Goal: Information Seeking & Learning: Learn about a topic

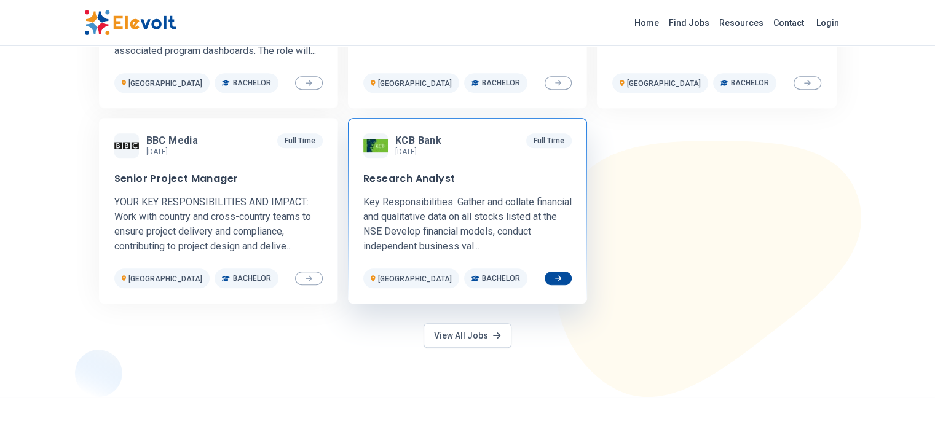
scroll to position [553, 0]
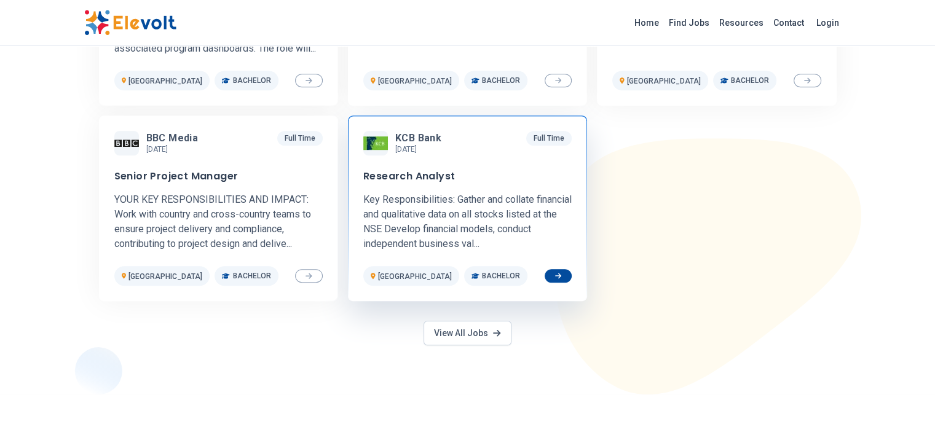
click at [464, 266] on p "Bachelor" at bounding box center [495, 276] width 63 height 20
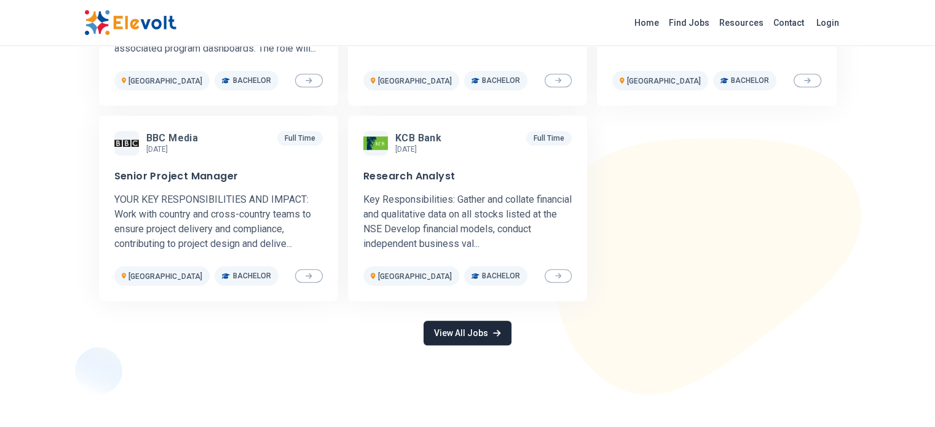
click at [446, 322] on link "View All Jobs" at bounding box center [467, 333] width 87 height 25
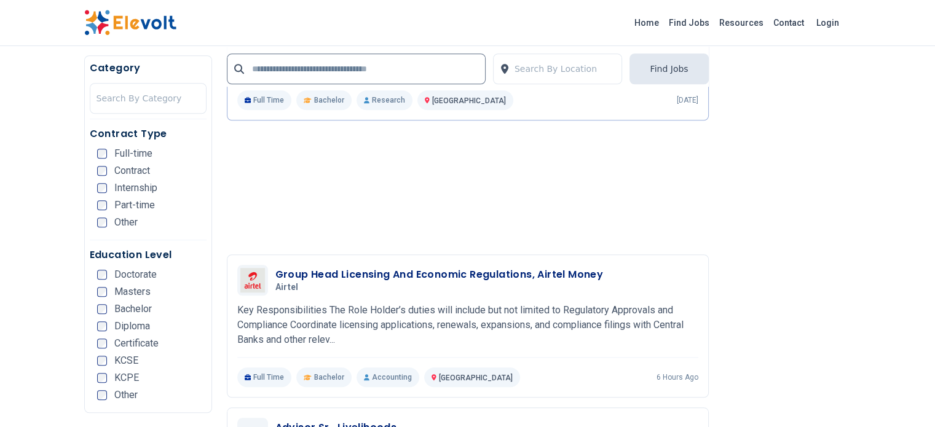
scroll to position [1045, 0]
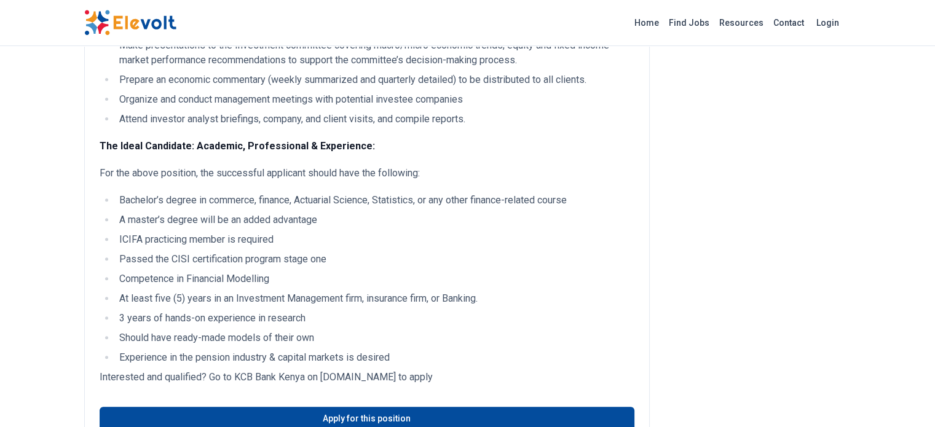
scroll to position [307, 0]
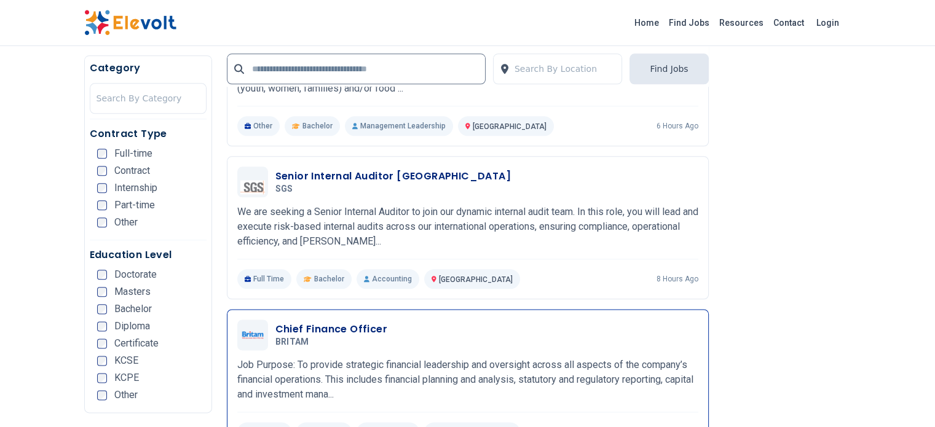
scroll to position [1476, 0]
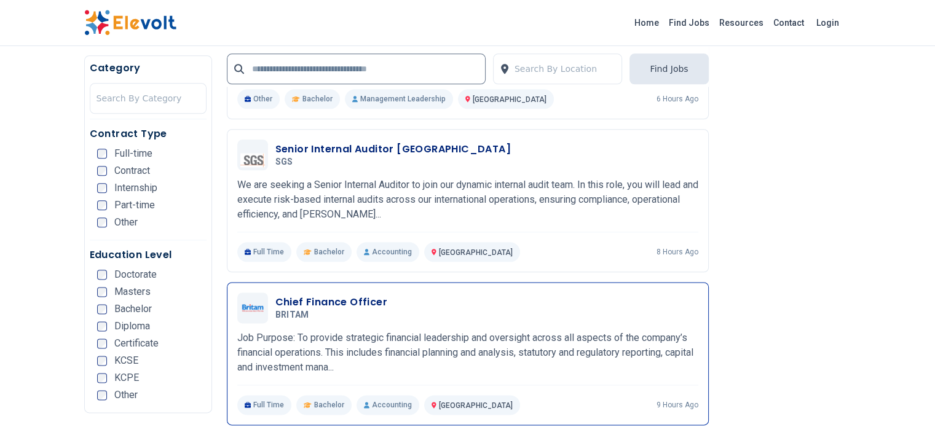
click at [275, 295] on h3 "Chief Finance Officer" at bounding box center [331, 302] width 112 height 15
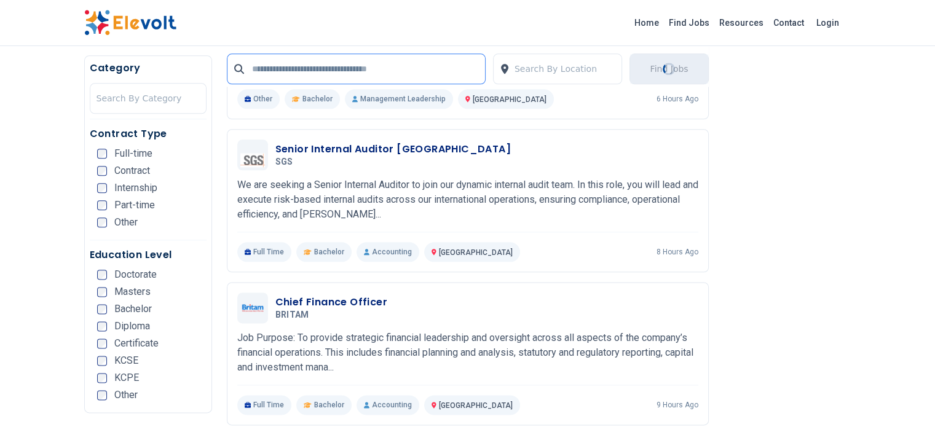
click at [303, 71] on input "text" at bounding box center [356, 68] width 259 height 31
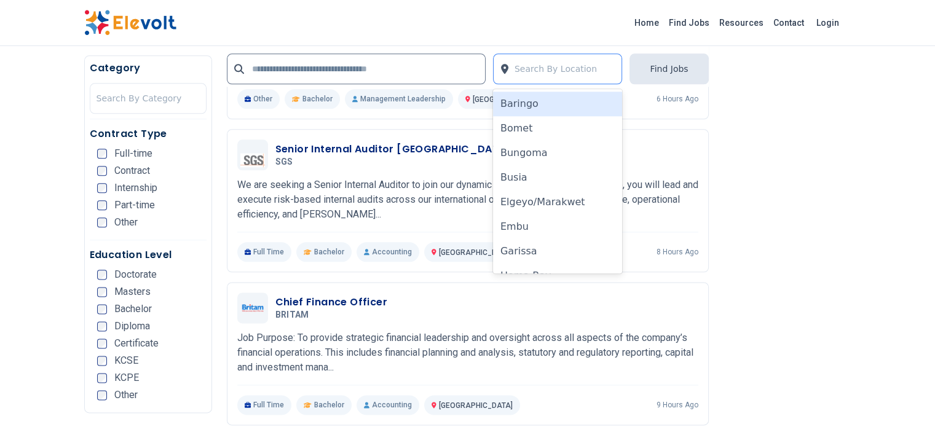
click at [553, 65] on div at bounding box center [565, 69] width 101 height 25
click at [474, 39] on div "Home Find Jobs Resources Contact Login" at bounding box center [467, 23] width 935 height 46
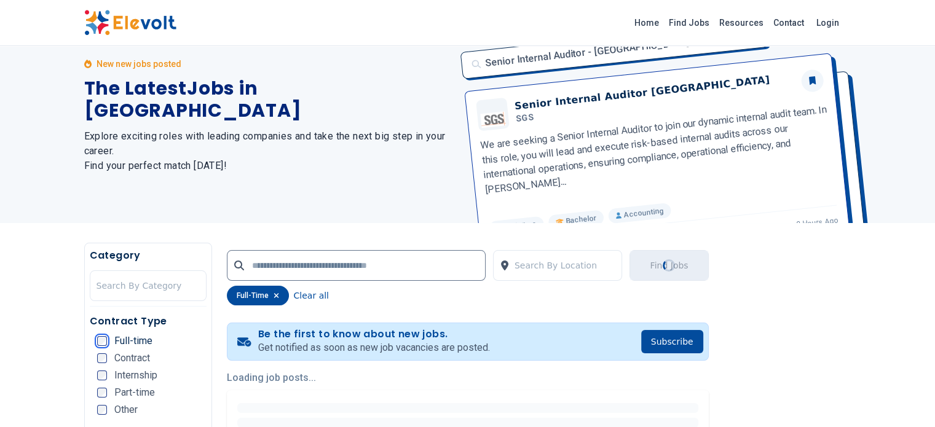
scroll to position [8, 0]
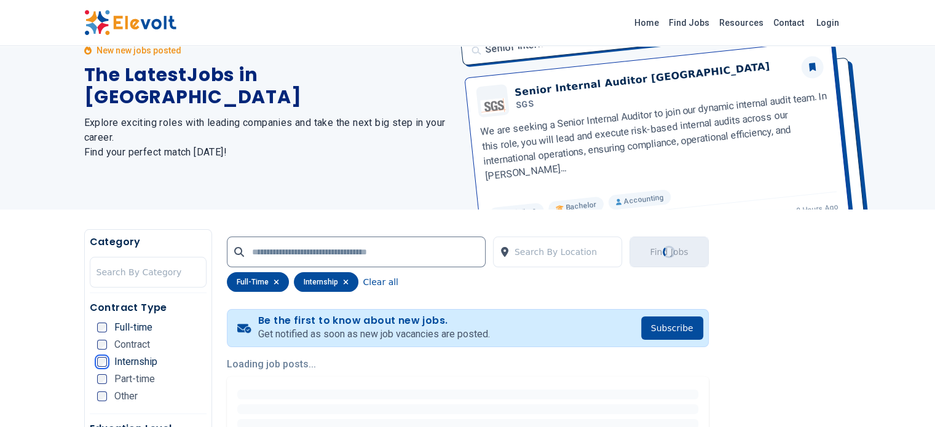
scroll to position [246, 0]
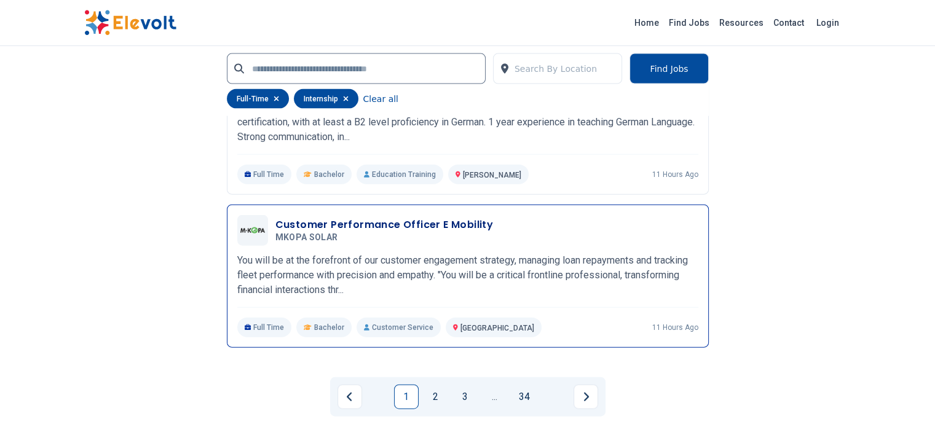
scroll to position [2828, 0]
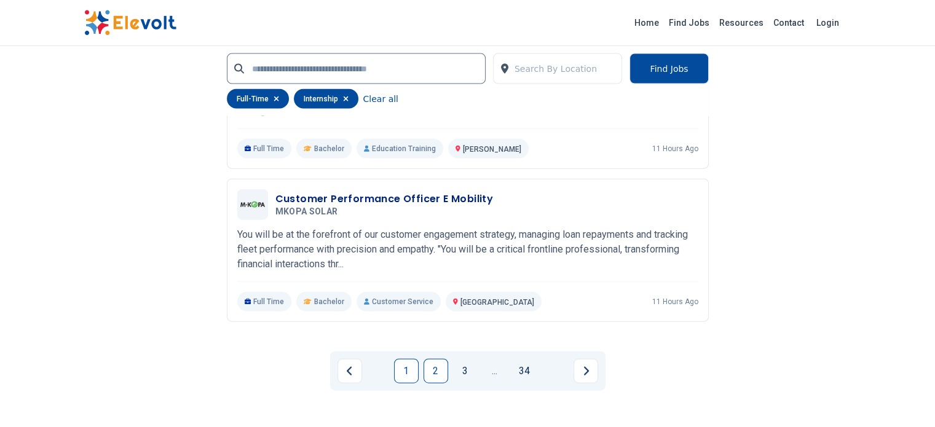
click at [433, 359] on link "2" at bounding box center [436, 371] width 25 height 25
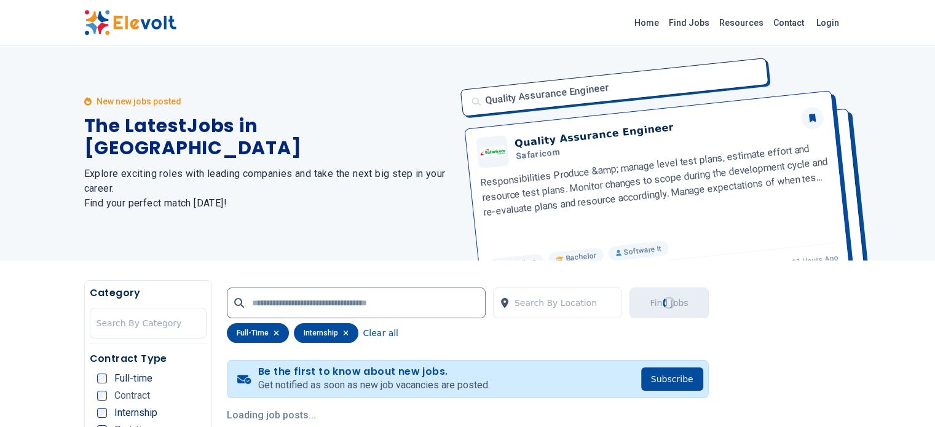
scroll to position [0, 0]
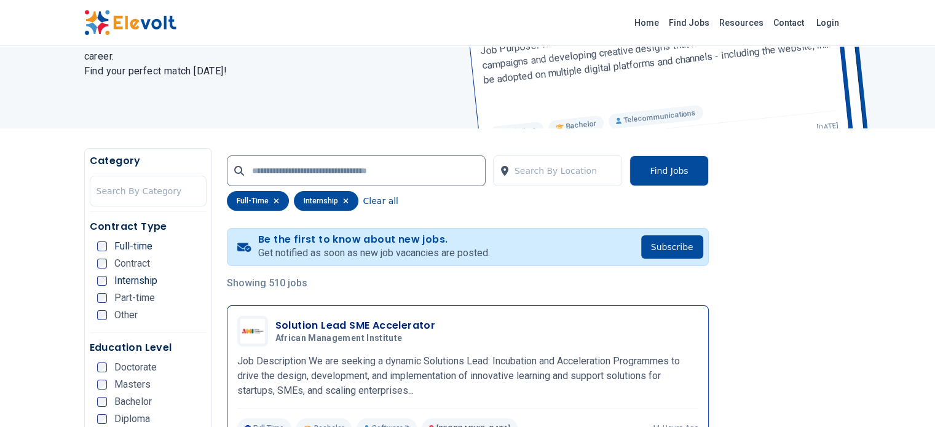
scroll to position [123, 0]
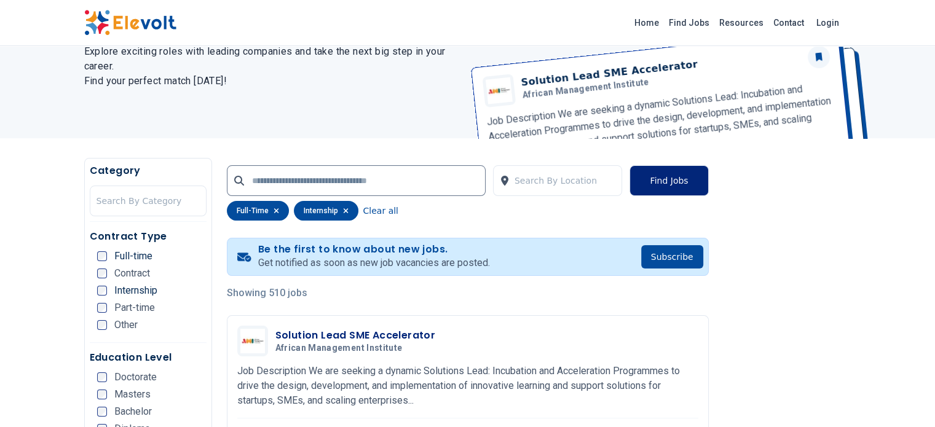
click at [705, 181] on button "Find Jobs" at bounding box center [669, 180] width 79 height 31
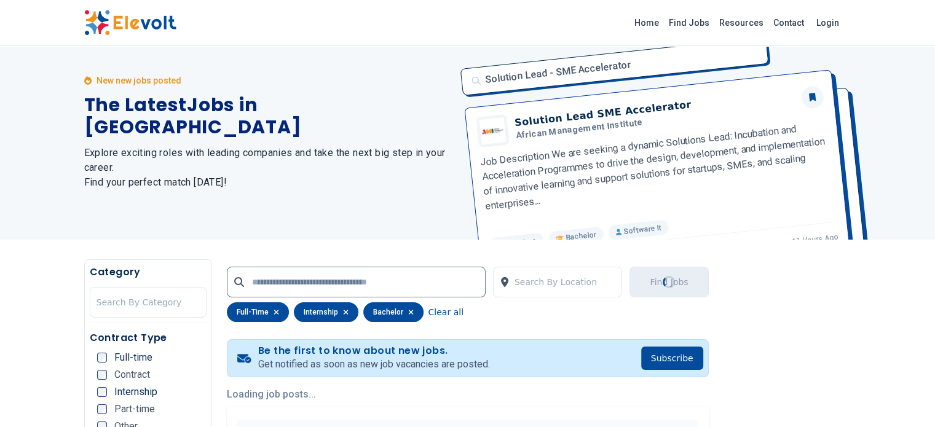
scroll to position [0, 0]
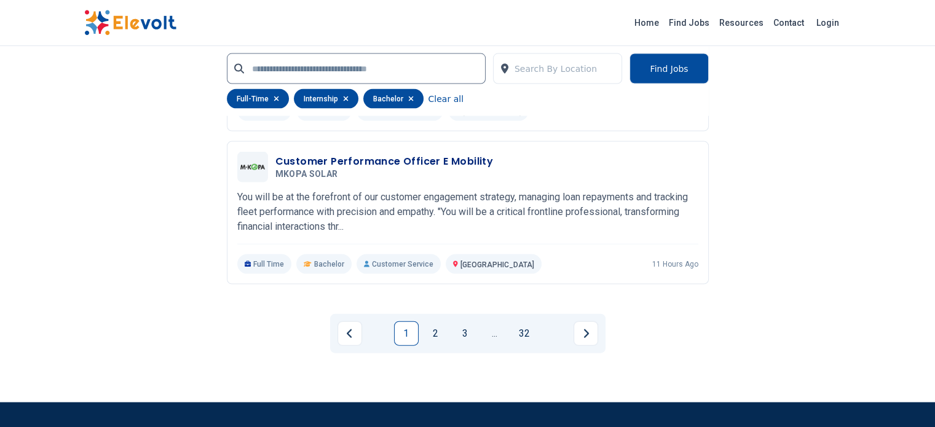
scroll to position [2689, 0]
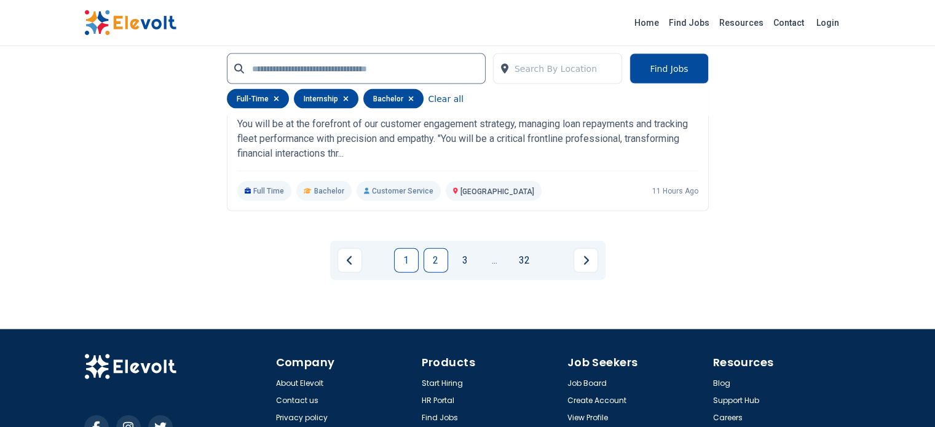
click at [435, 248] on link "2" at bounding box center [436, 260] width 25 height 25
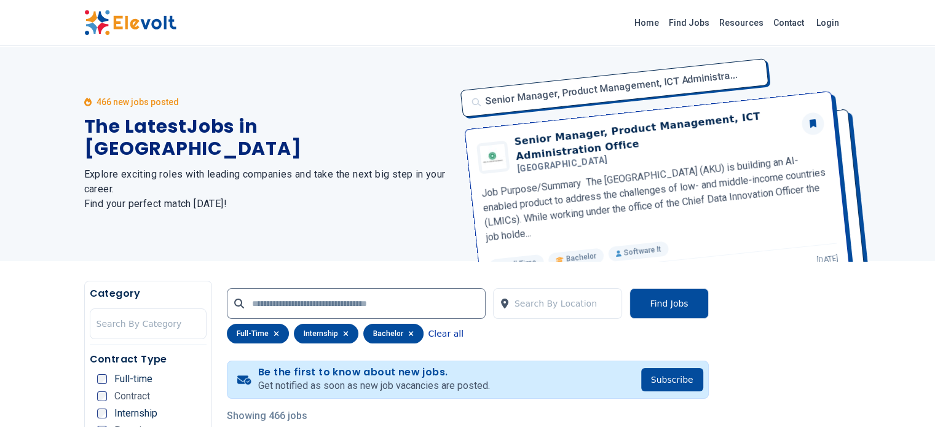
click at [429, 331] on button "Clear all" at bounding box center [446, 334] width 35 height 20
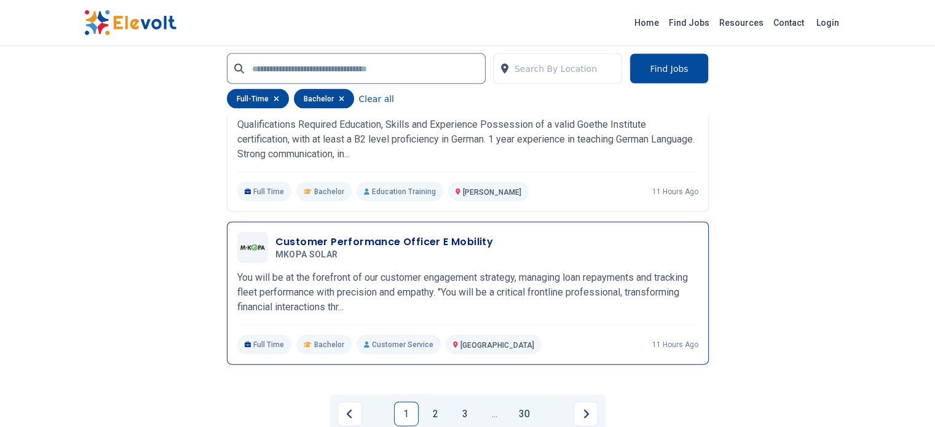
scroll to position [2828, 0]
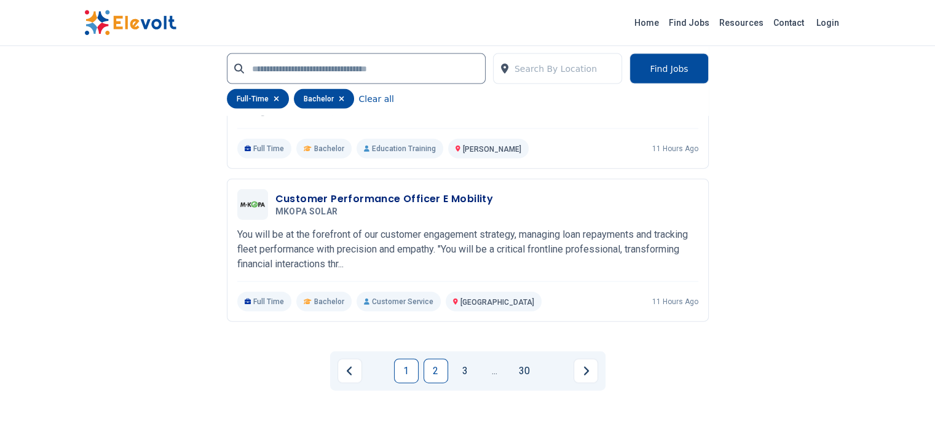
click at [438, 359] on link "2" at bounding box center [436, 371] width 25 height 25
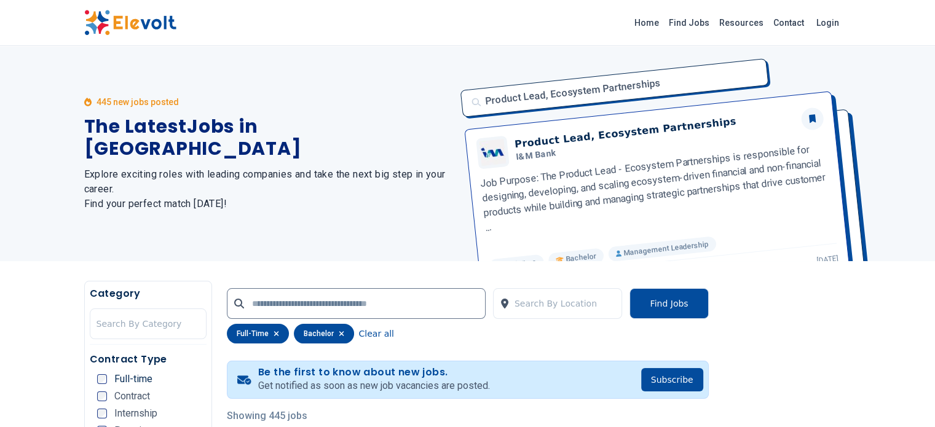
click at [392, 128] on div "445 new jobs posted The Latest Jobs in [GEOGRAPHIC_DATA] Explore exciting roles…" at bounding box center [268, 153] width 369 height 215
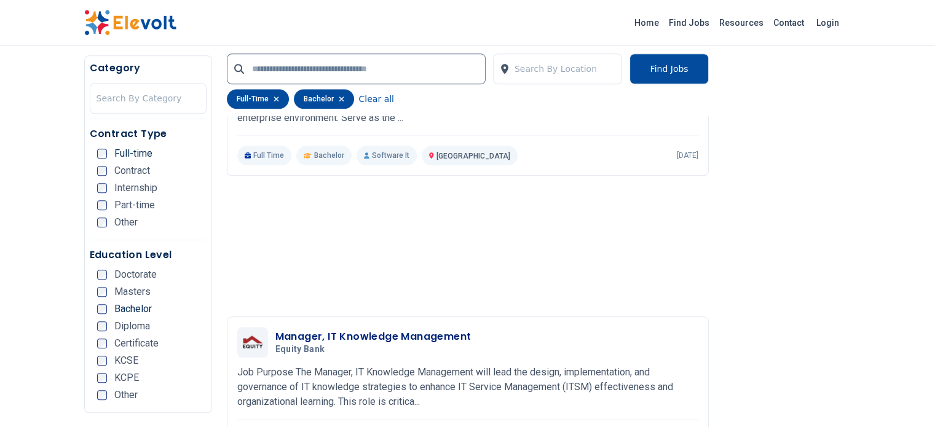
scroll to position [1045, 0]
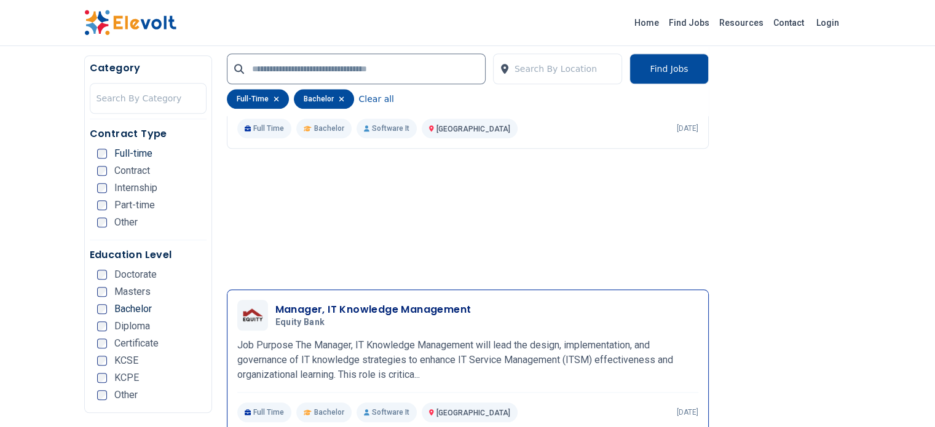
click at [293, 302] on h3 "Manager, IT Knowledge Management" at bounding box center [373, 309] width 196 height 15
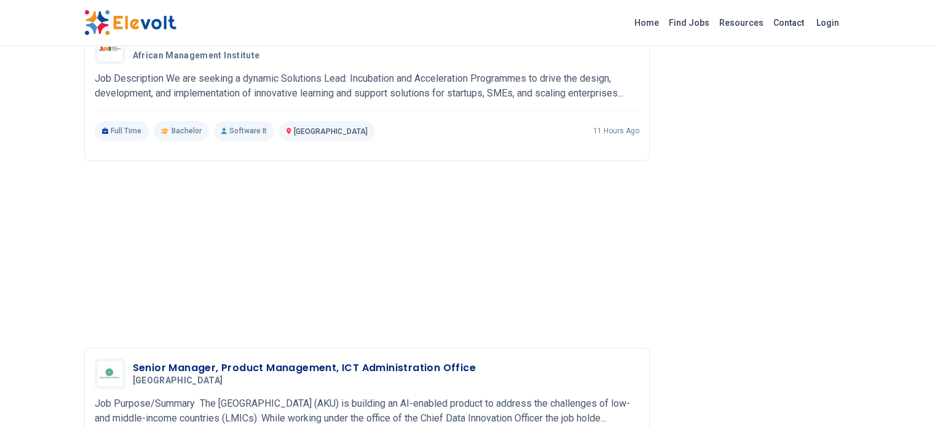
scroll to position [1319, 0]
